Goal: Find specific page/section: Find specific page/section

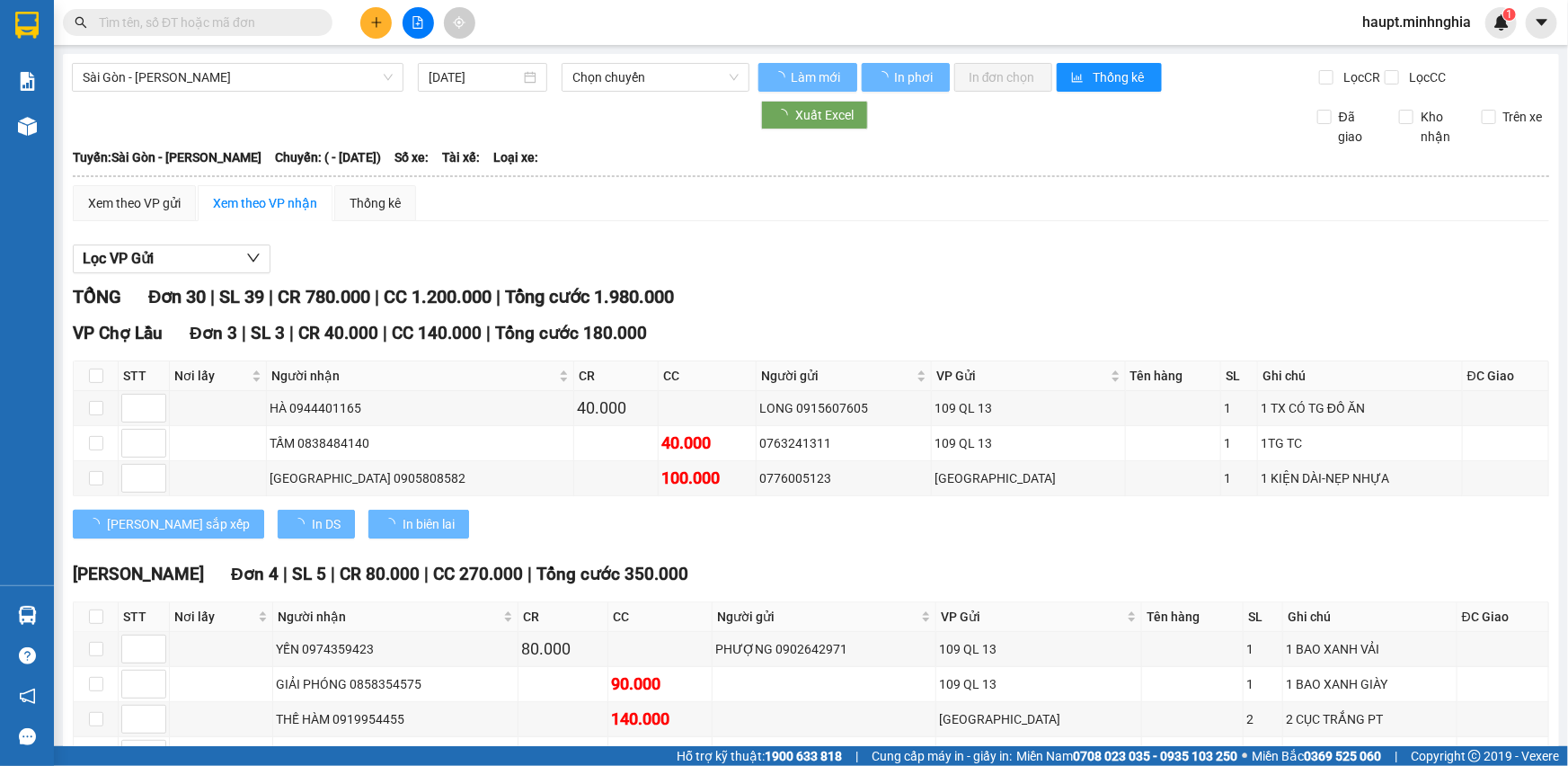
click at [27, 23] on img at bounding box center [27, 25] width 23 height 27
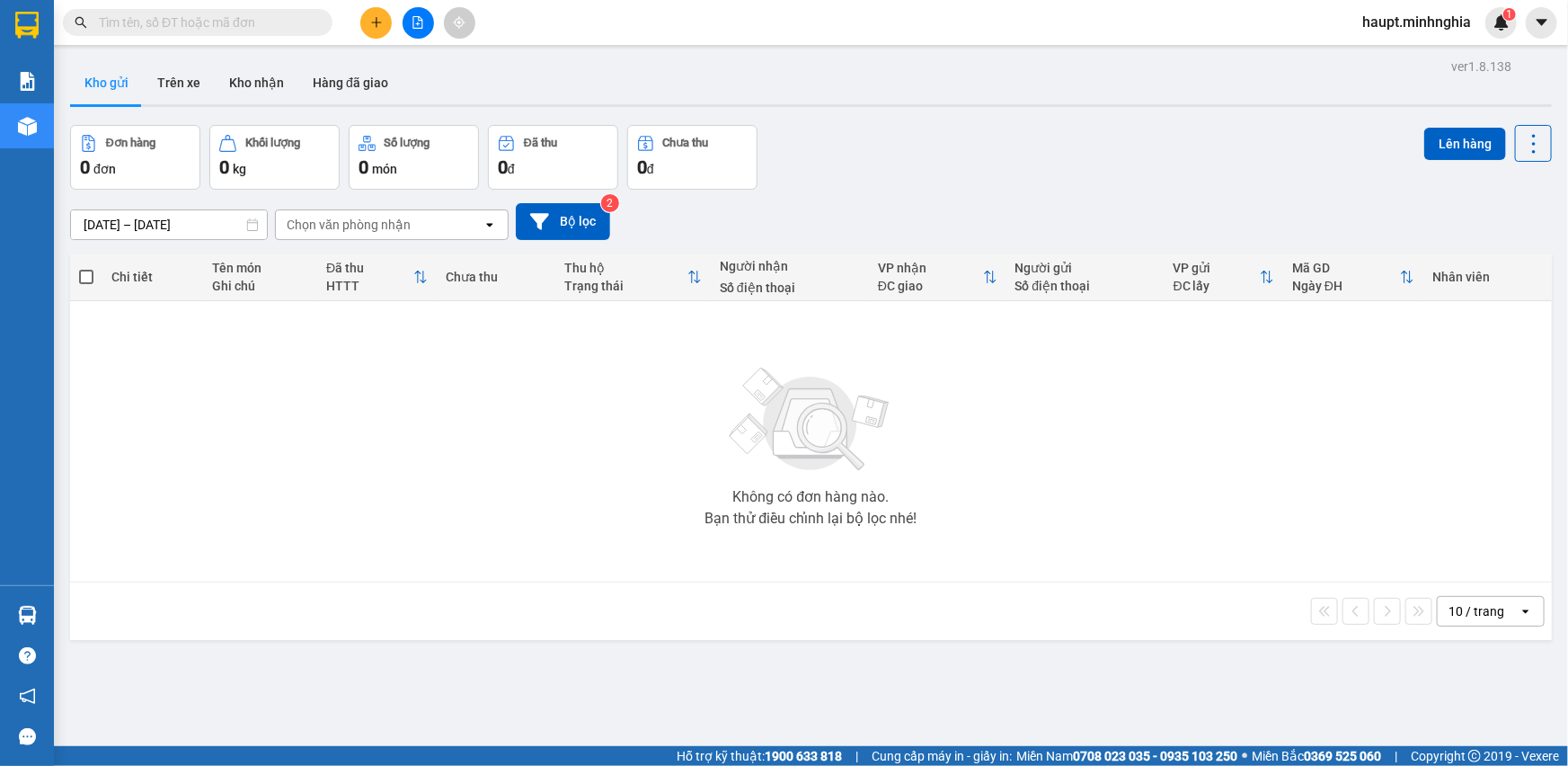
click at [412, 215] on div "Chọn văn phòng nhận" at bounding box center [379, 225] width 207 height 29
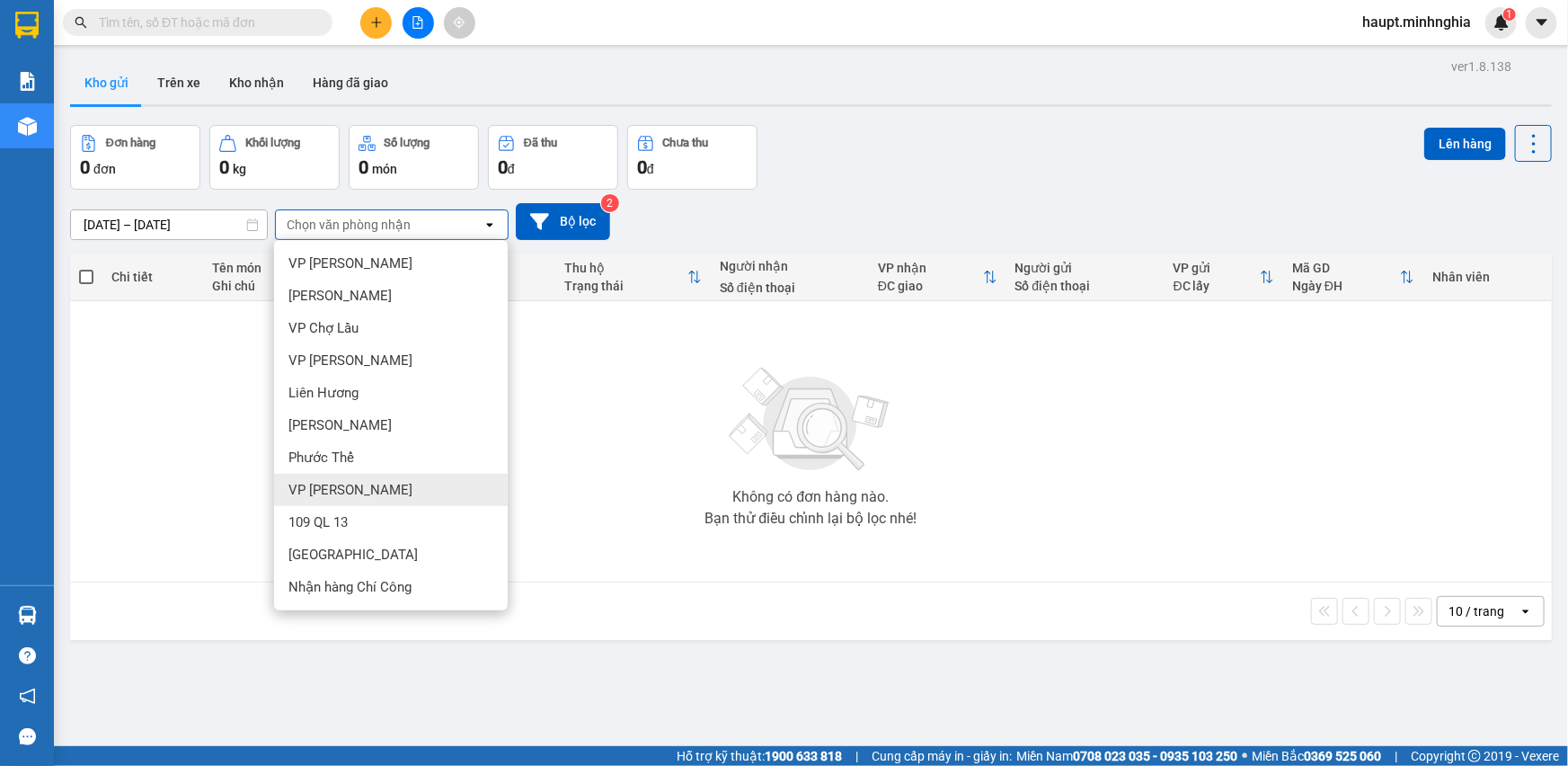
click at [404, 485] on div "VP [PERSON_NAME]" at bounding box center [390, 490] width 233 height 33
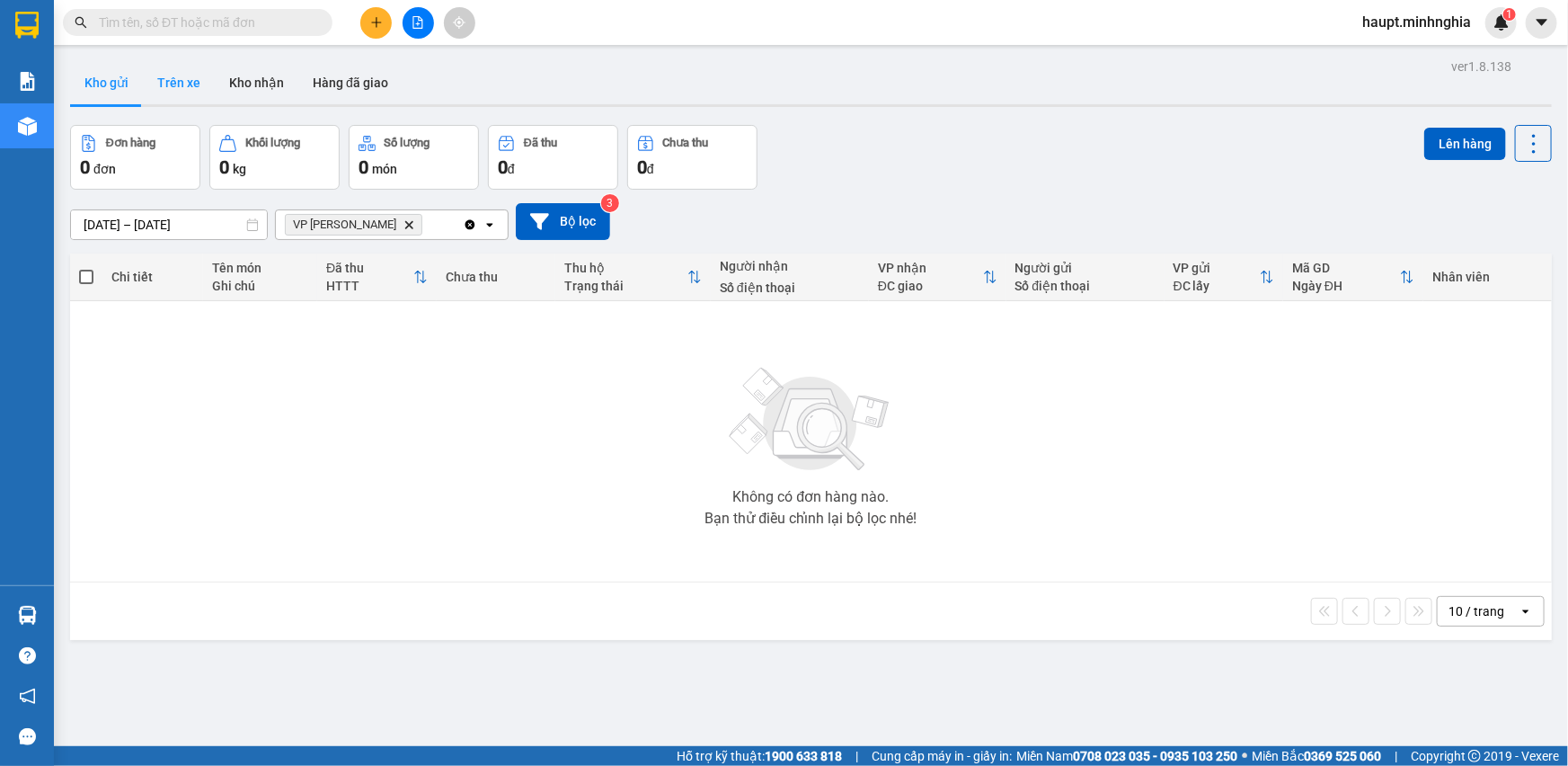
click at [171, 98] on button "Trên xe" at bounding box center [179, 83] width 72 height 43
